Goal: Task Accomplishment & Management: Manage account settings

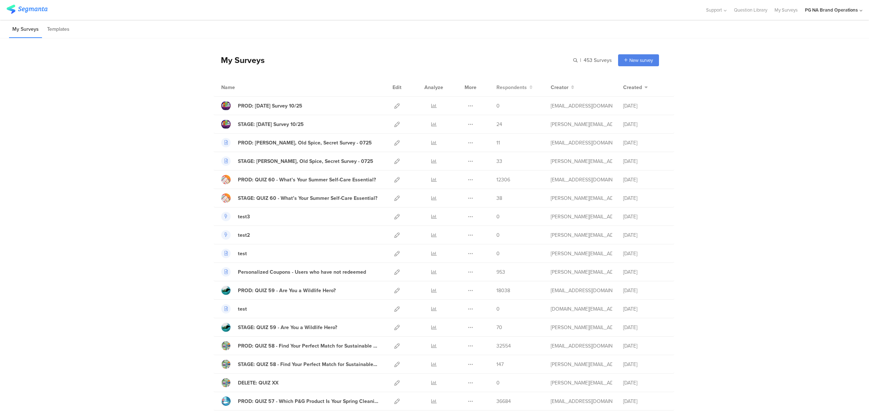
click at [507, 90] on span "Respondents" at bounding box center [511, 88] width 30 height 8
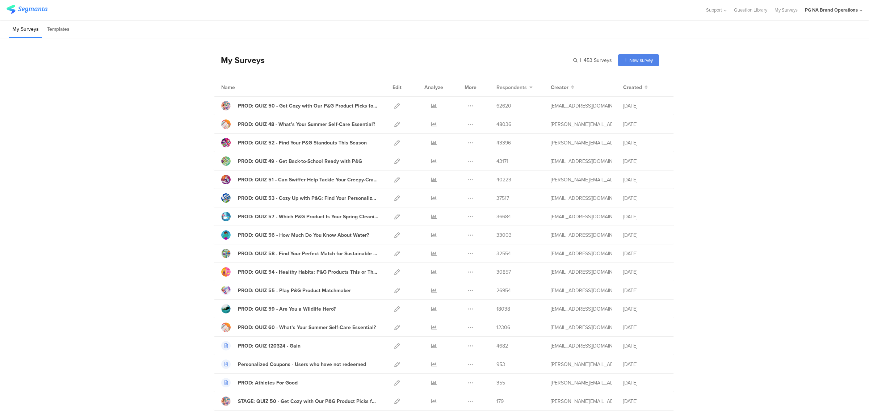
click at [507, 90] on span "Respondents" at bounding box center [511, 88] width 30 height 8
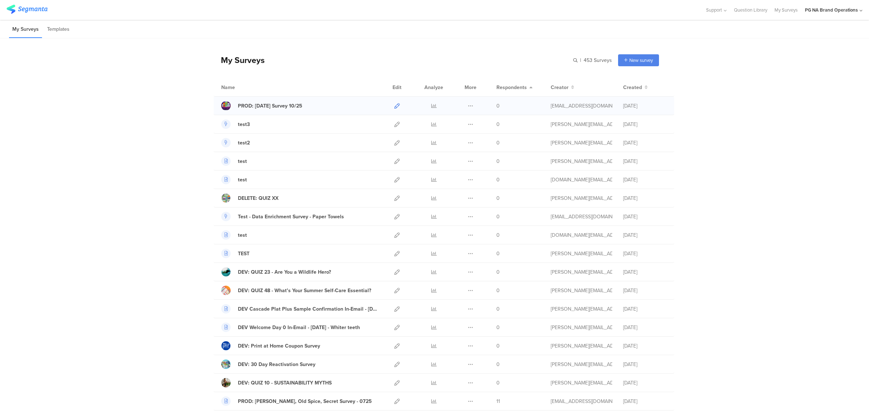
click at [394, 109] on link at bounding box center [396, 106] width 5 height 18
click at [629, 84] on span "Created" at bounding box center [632, 88] width 19 height 8
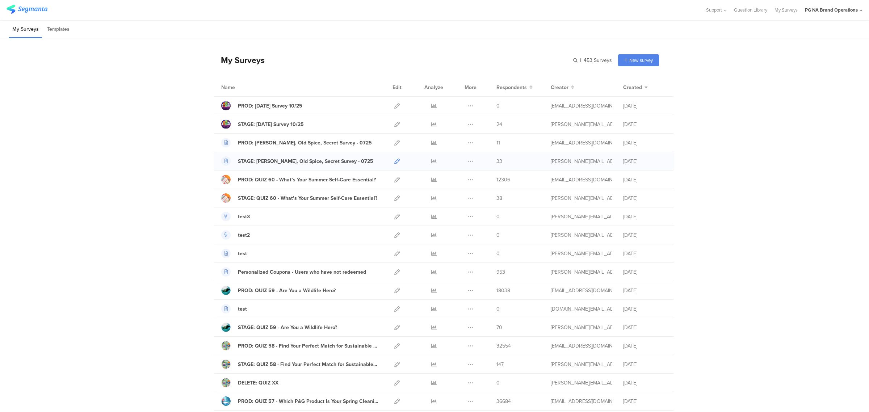
click at [394, 163] on icon at bounding box center [396, 161] width 5 height 5
click at [394, 122] on icon at bounding box center [396, 124] width 5 height 5
click at [284, 124] on div "STAGE: Diwali Survey 10/25" at bounding box center [271, 125] width 66 height 8
click at [395, 108] on icon at bounding box center [396, 105] width 5 height 5
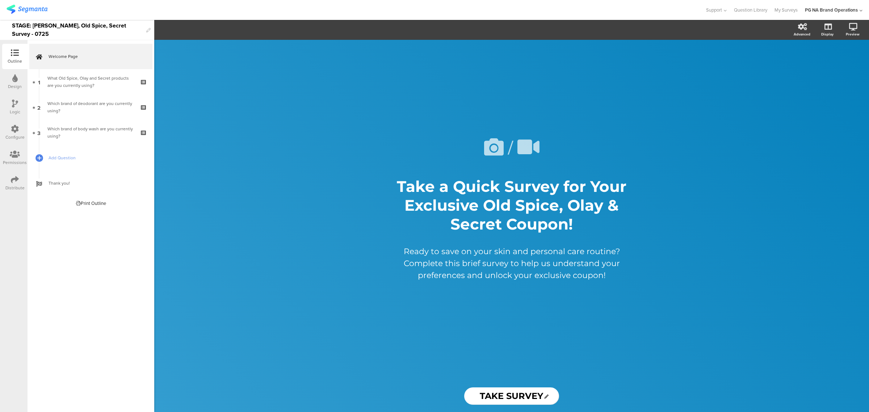
click at [21, 126] on div "Configure" at bounding box center [14, 132] width 25 height 25
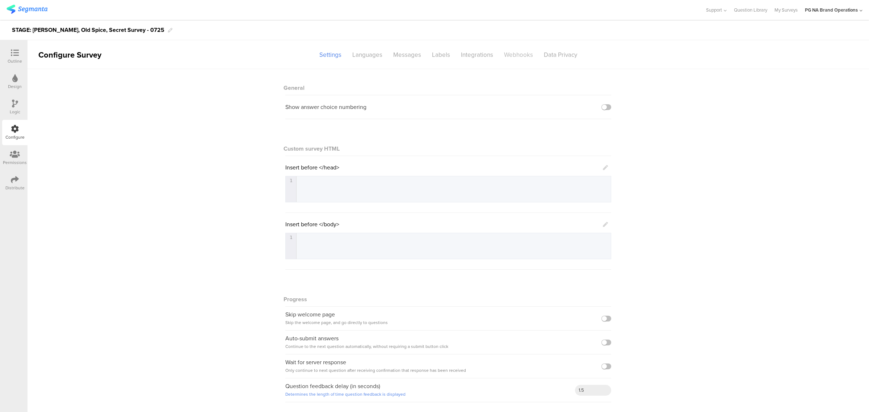
click at [518, 56] on div "Webhooks" at bounding box center [518, 55] width 40 height 13
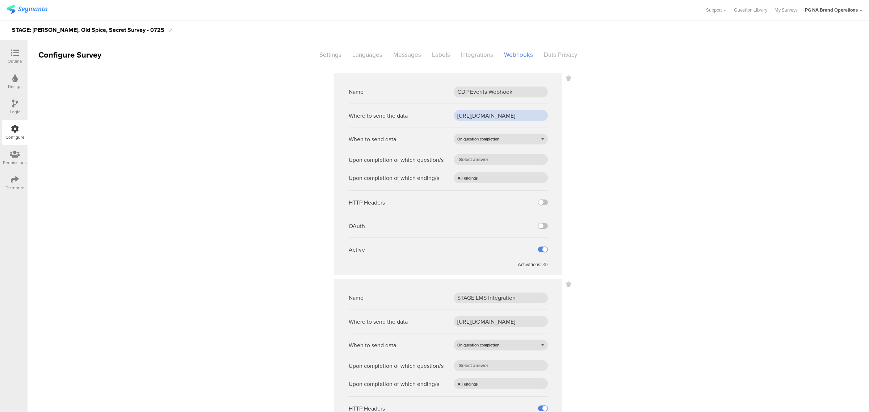
scroll to position [0, 249]
drag, startPoint x: 468, startPoint y: 116, endPoint x: 645, endPoint y: 116, distance: 177.4
click at [645, 116] on sg-webhook-settings "Name CDP Events Webhook Where to send the data https://fn.segmentapis.com/?b=dU…" at bounding box center [448, 305] width 841 height 464
click at [149, 165] on sg-webhook-settings "Name CDP Events Webhook Where to send the data https://fn.segmentapis.com/?b=dU…" at bounding box center [448, 305] width 841 height 464
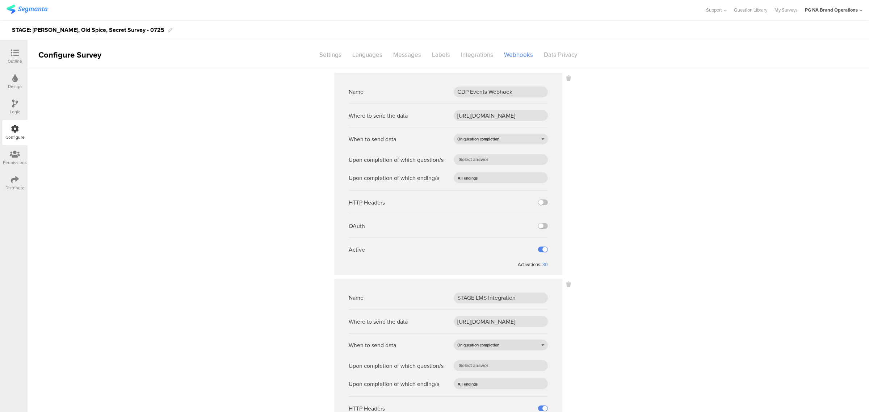
click at [589, 118] on sg-webhook-settings "Name CDP Events Webhook Where to send the data https://fn.segmentapis.com/?b=dU…" at bounding box center [448, 305] width 841 height 464
drag, startPoint x: 7, startPoint y: 28, endPoint x: 77, endPoint y: 29, distance: 70.6
click at [77, 28] on div "STAGE: Olay, Old Spice, Secret Survey - 0725" at bounding box center [434, 30] width 869 height 20
drag, startPoint x: 453, startPoint y: 114, endPoint x: 657, endPoint y: 109, distance: 204.2
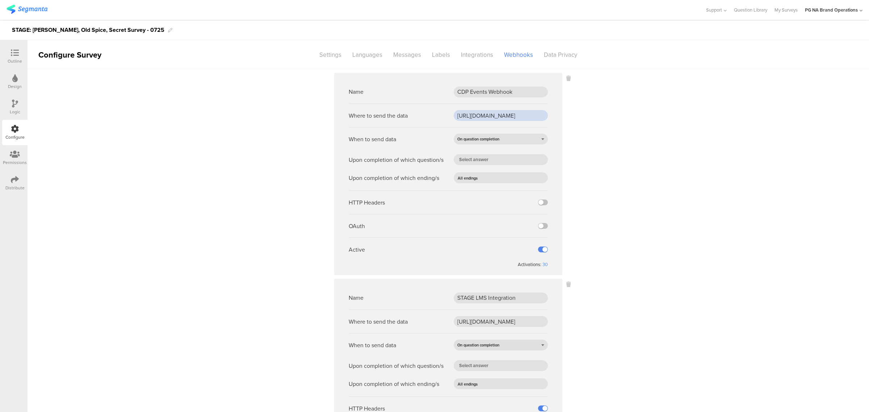
click at [657, 109] on sg-webhook-settings "Name CDP Events Webhook Where to send the data https://fn.segmentapis.com/?b=dU…" at bounding box center [448, 305] width 841 height 464
click at [13, 128] on icon at bounding box center [15, 129] width 8 height 8
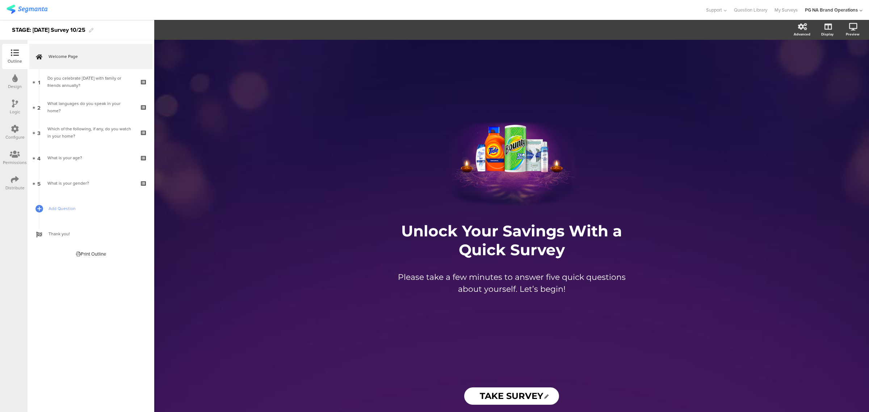
click at [22, 127] on div "Configure" at bounding box center [14, 132] width 25 height 25
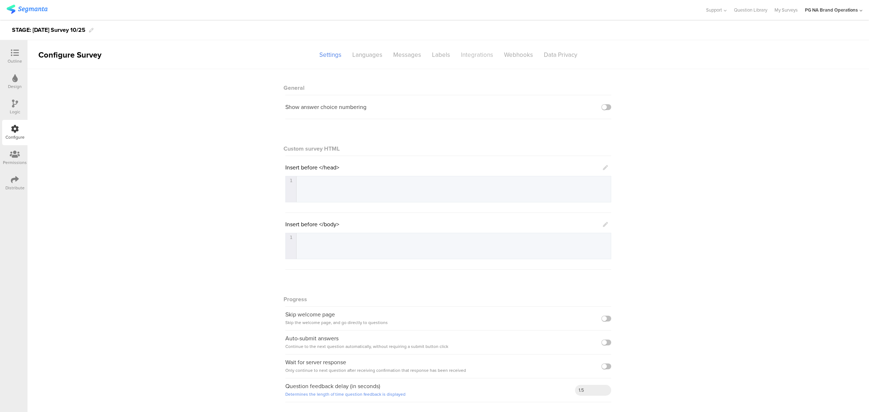
click at [473, 59] on div "Integrations" at bounding box center [476, 55] width 43 height 13
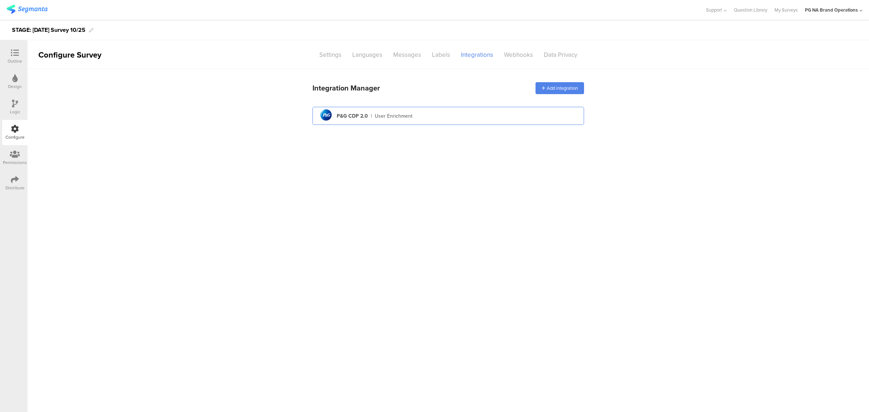
click at [387, 114] on div "User Enrichment" at bounding box center [394, 116] width 38 height 8
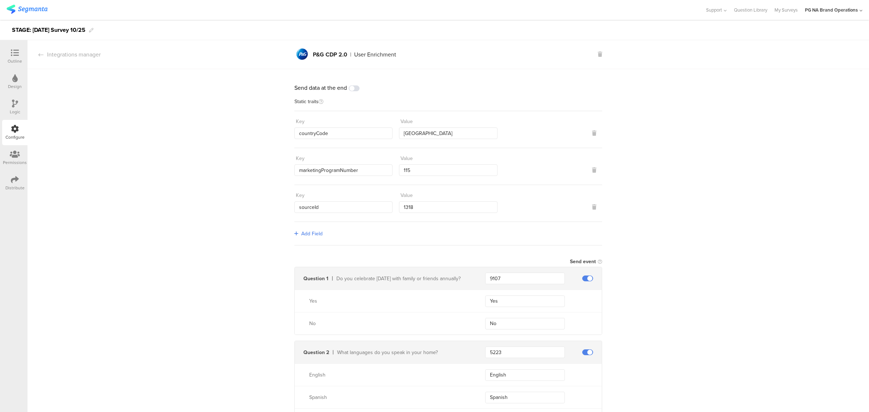
scroll to position [105, 0]
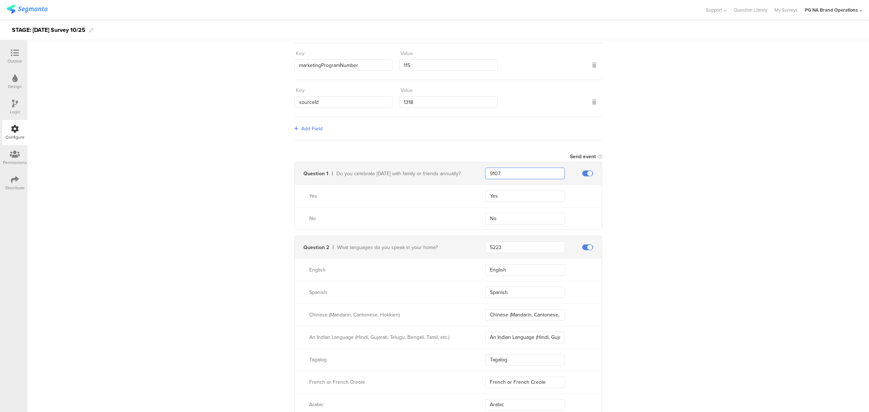
drag, startPoint x: 504, startPoint y: 171, endPoint x: 473, endPoint y: 168, distance: 31.3
click at [473, 168] on div "Question 1 Do you celebrate Diwali with family or friends annually? 9107" at bounding box center [448, 173] width 307 height 22
drag, startPoint x: 504, startPoint y: 243, endPoint x: 472, endPoint y: 243, distance: 32.6
click at [472, 243] on div "Question 2 What languages do you speak in your home? 5223" at bounding box center [448, 247] width 307 height 22
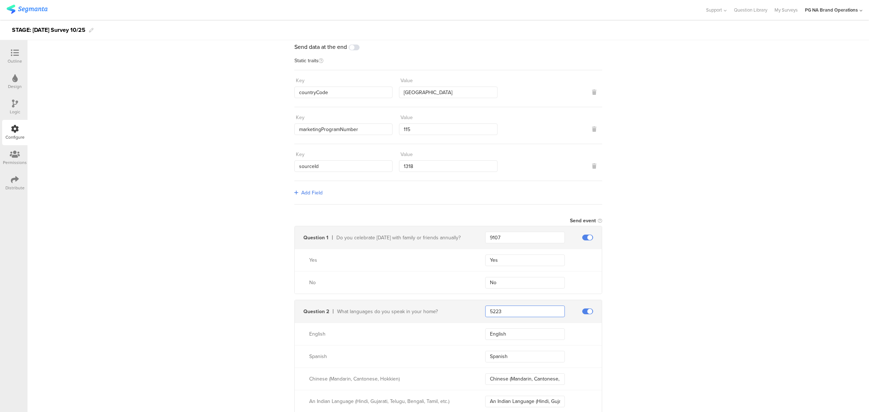
scroll to position [0, 0]
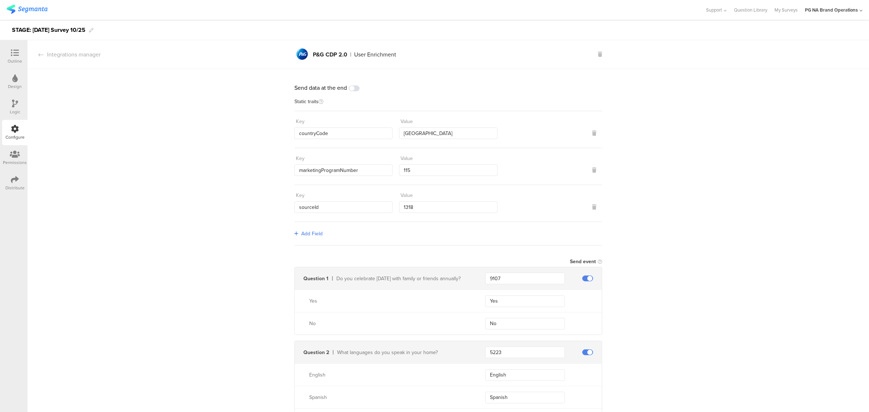
click at [20, 102] on div "Logic" at bounding box center [14, 106] width 25 height 25
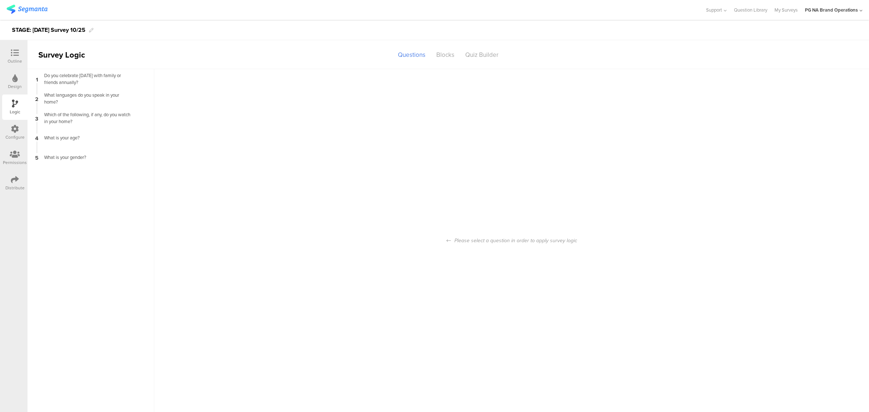
click at [16, 156] on icon at bounding box center [15, 154] width 10 height 8
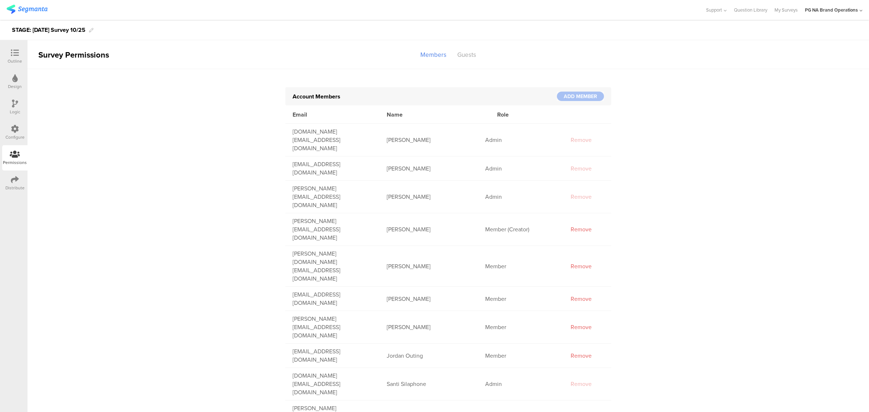
click at [17, 134] on div "Configure" at bounding box center [14, 137] width 19 height 7
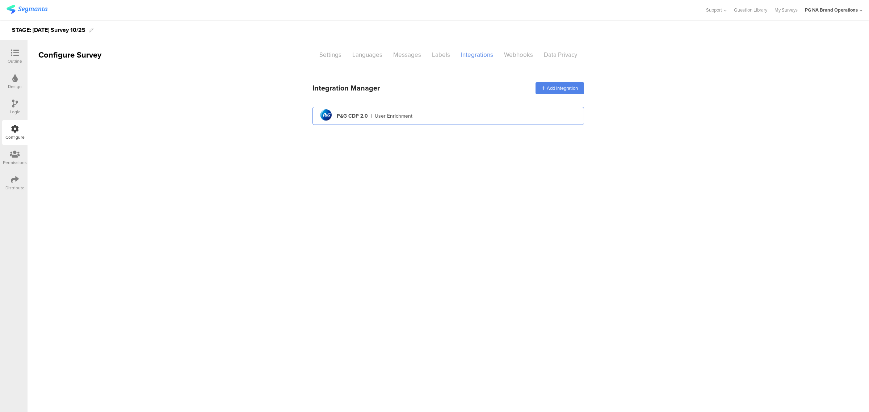
click at [429, 119] on div "pg logo P&G CDP 2.0 | User Enrichment" at bounding box center [448, 116] width 260 height 18
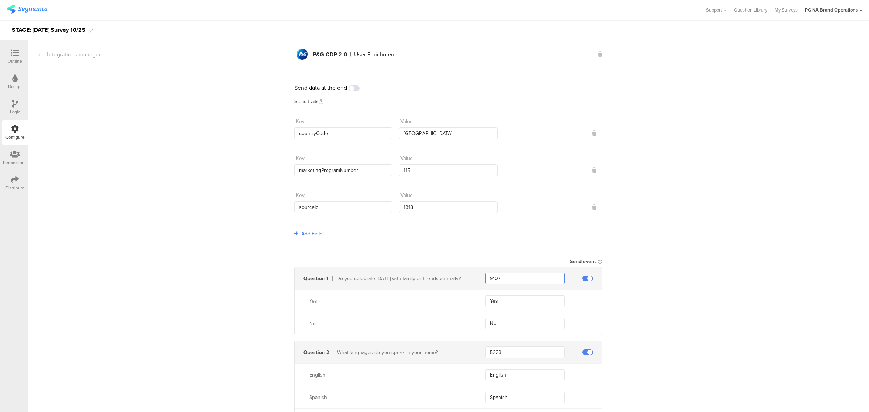
drag, startPoint x: 508, startPoint y: 280, endPoint x: 482, endPoint y: 277, distance: 25.5
click at [485, 277] on input "9107" at bounding box center [525, 279] width 80 height 12
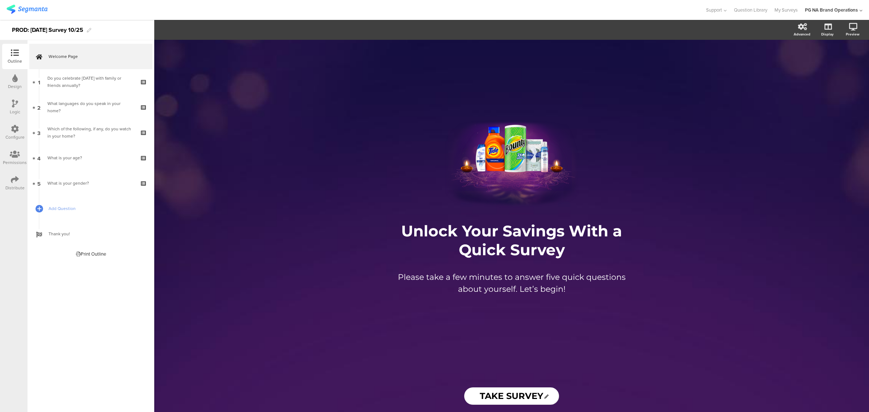
click at [11, 129] on icon at bounding box center [15, 129] width 8 height 8
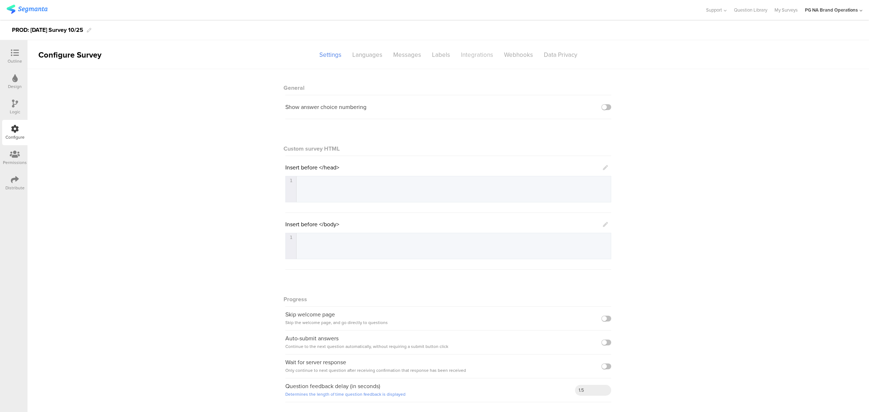
click at [474, 57] on div "Integrations" at bounding box center [476, 55] width 43 height 13
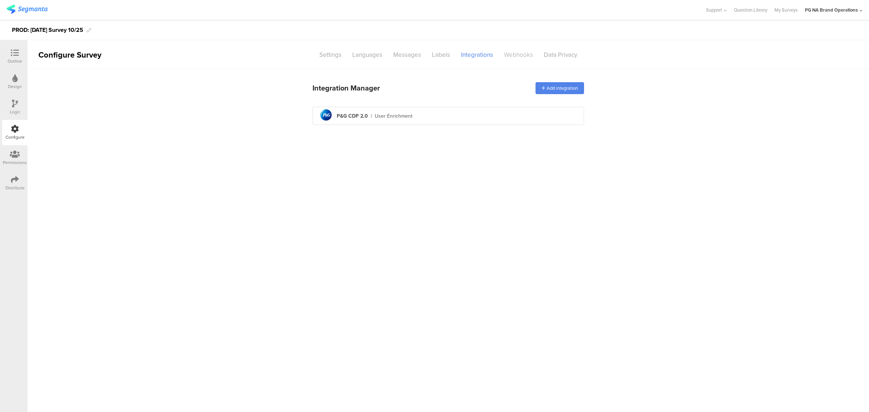
click at [512, 59] on div "Webhooks" at bounding box center [518, 55] width 40 height 13
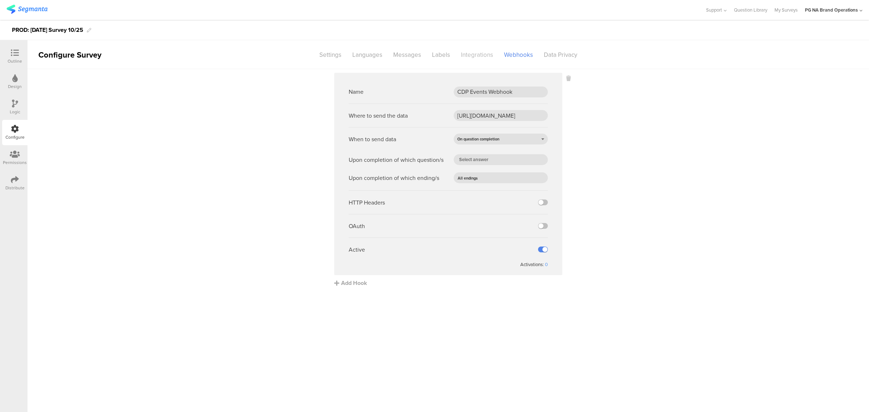
click at [489, 56] on div "Integrations" at bounding box center [476, 55] width 43 height 13
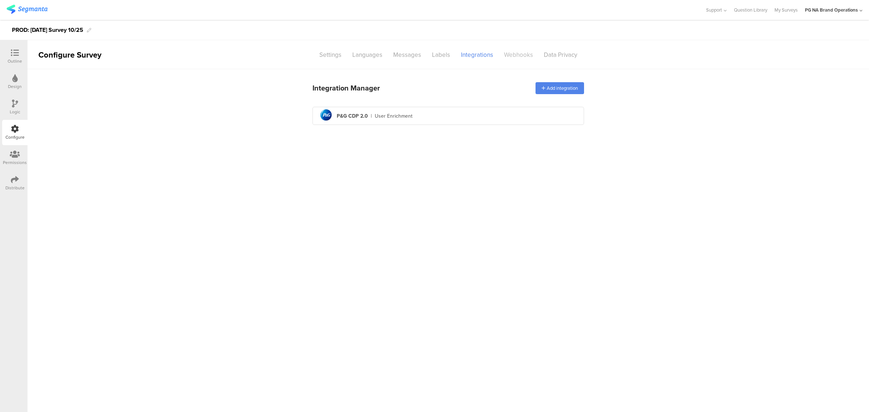
click at [522, 52] on div "Webhooks" at bounding box center [518, 55] width 40 height 13
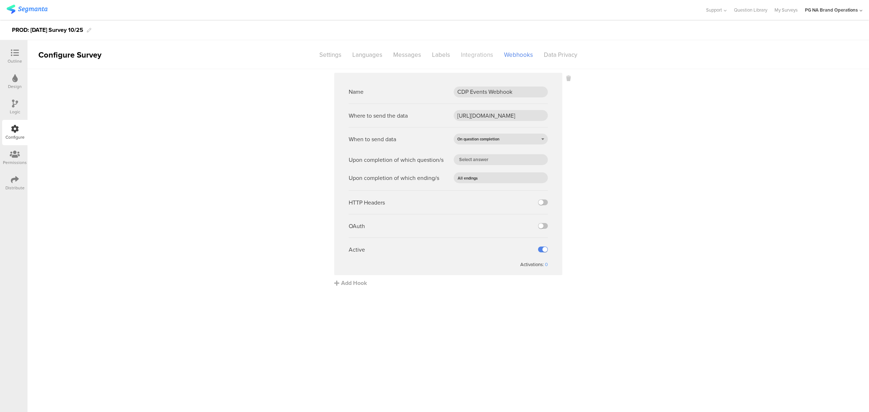
click at [478, 57] on div "Integrations" at bounding box center [476, 55] width 43 height 13
